Goal: Navigation & Orientation: Go to known website

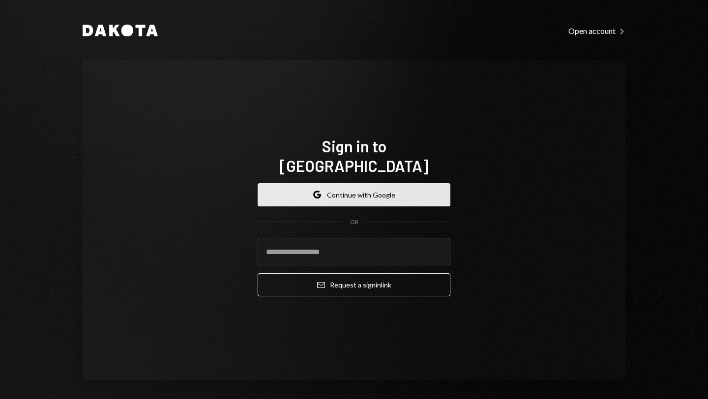
click at [355, 190] on button "Google Continue with Google" at bounding box center [354, 194] width 193 height 23
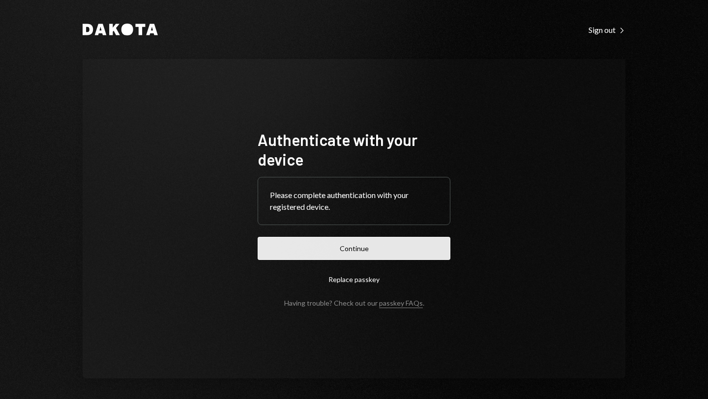
click at [395, 245] on button "Continue" at bounding box center [354, 248] width 193 height 23
